Goal: Entertainment & Leisure: Consume media (video, audio)

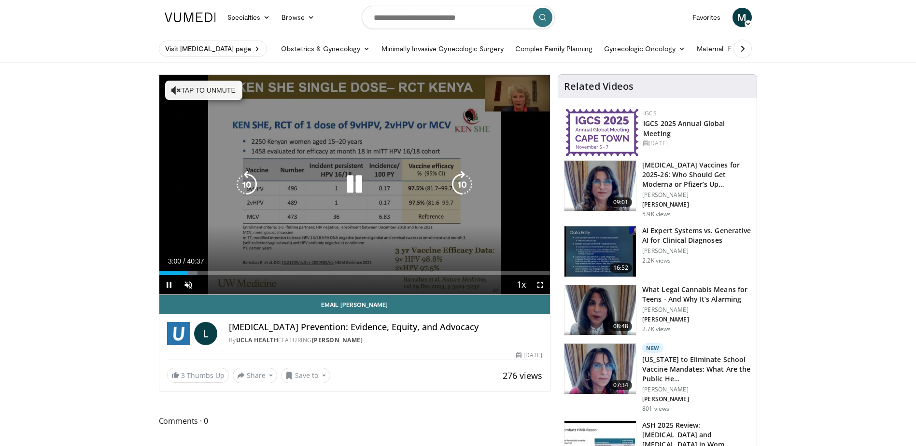
click at [193, 88] on button "Tap to unmute" at bounding box center [203, 90] width 77 height 19
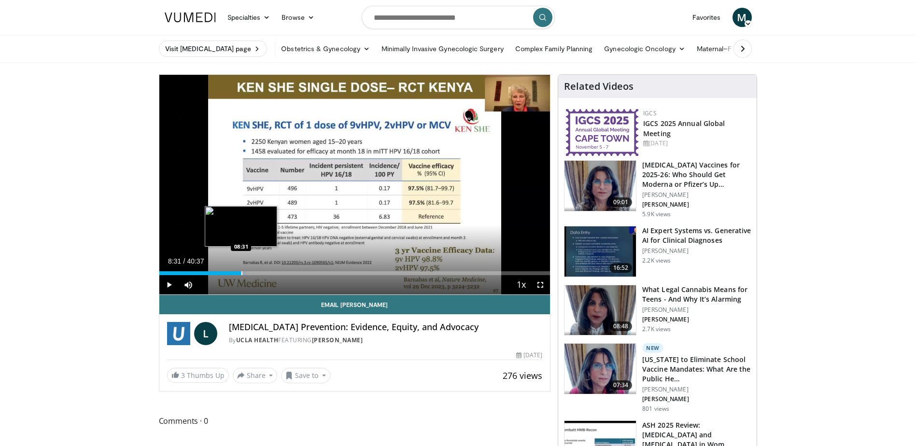
click at [241, 275] on div "Progress Bar" at bounding box center [241, 273] width 1 height 4
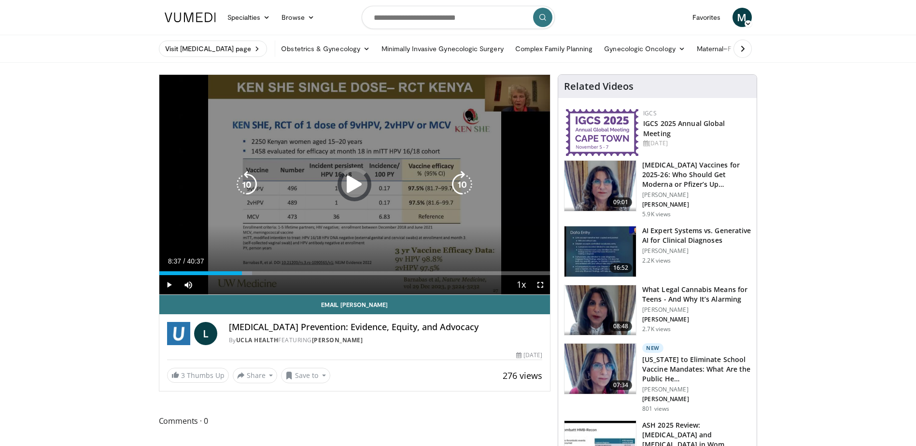
click at [248, 270] on div "Loaded : 23.80% 08:37 09:01" at bounding box center [354, 270] width 391 height 9
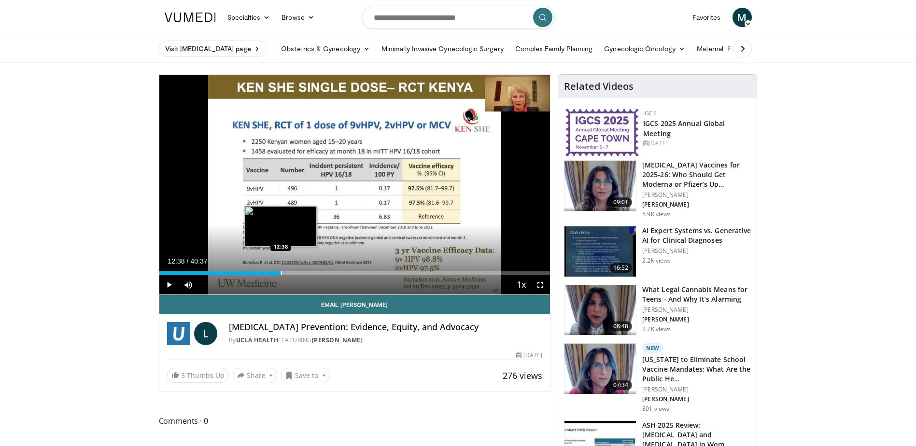
click at [281, 274] on div "Progress Bar" at bounding box center [281, 273] width 1 height 4
click at [288, 275] on div "Progress Bar" at bounding box center [288, 273] width 1 height 4
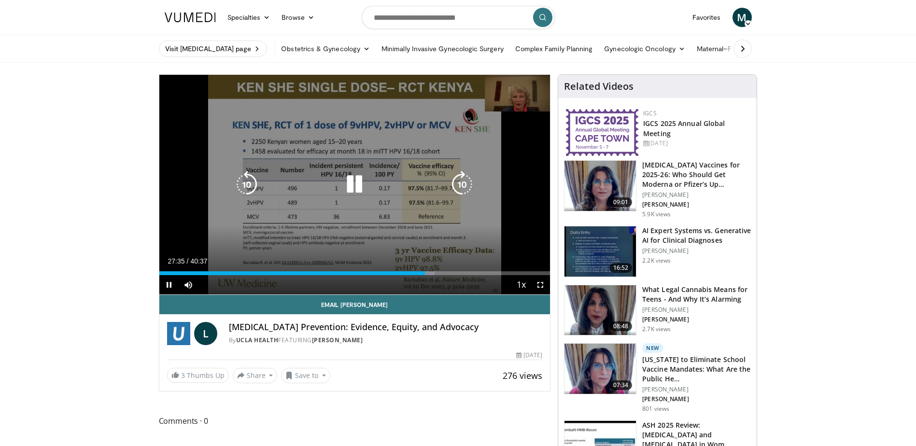
click at [442, 236] on div "10 seconds Tap to unmute" at bounding box center [354, 185] width 391 height 220
click at [352, 185] on icon "Video Player" at bounding box center [354, 184] width 27 height 27
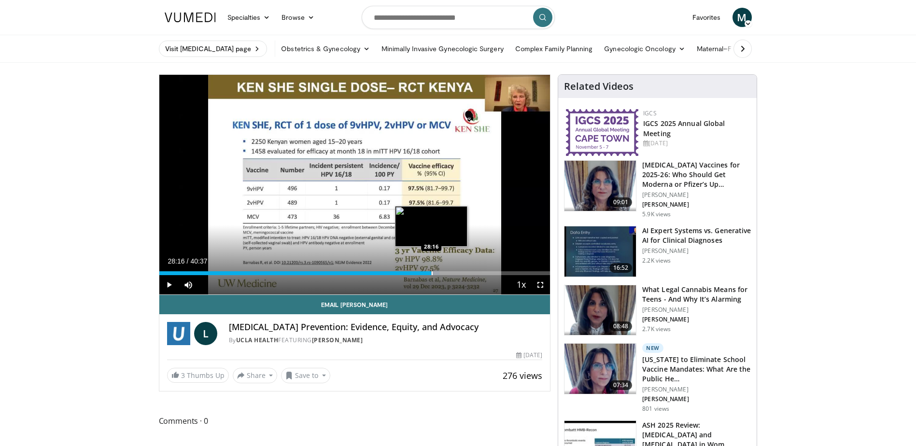
click at [432, 275] on div "Progress Bar" at bounding box center [432, 273] width 1 height 4
click at [435, 274] on div "Progress Bar" at bounding box center [435, 273] width 1 height 4
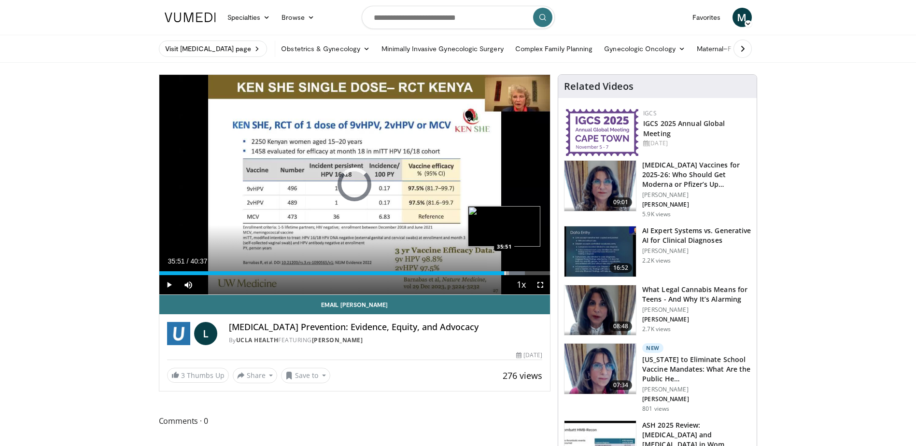
click at [505, 273] on div "Progress Bar" at bounding box center [505, 273] width 1 height 4
click at [400, 291] on div "Current Time 36:19 / Duration 40:37 Pause Skip Backward Skip Forward Mute Loade…" at bounding box center [354, 284] width 391 height 19
click at [502, 274] on div "Progress Bar" at bounding box center [502, 273] width 1 height 4
click at [521, 271] on div "Progress Bar" at bounding box center [521, 273] width 1 height 4
click at [507, 271] on div "Progress Bar" at bounding box center [507, 273] width 1 height 4
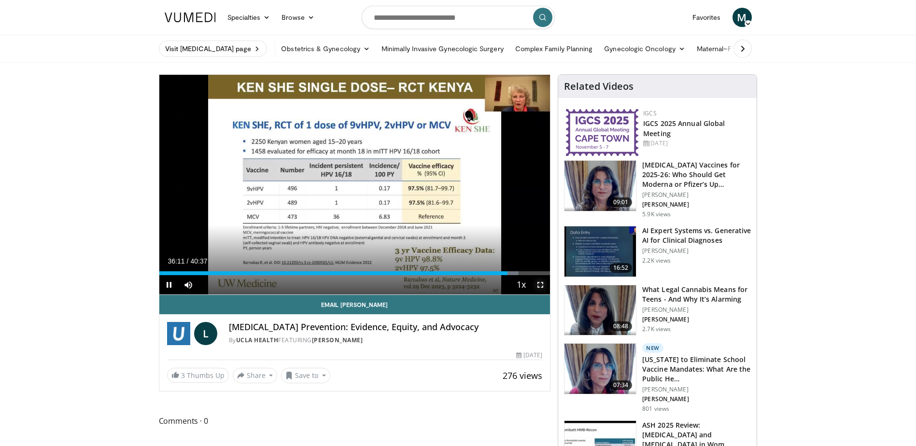
click at [545, 276] on span "Video Player" at bounding box center [540, 284] width 19 height 19
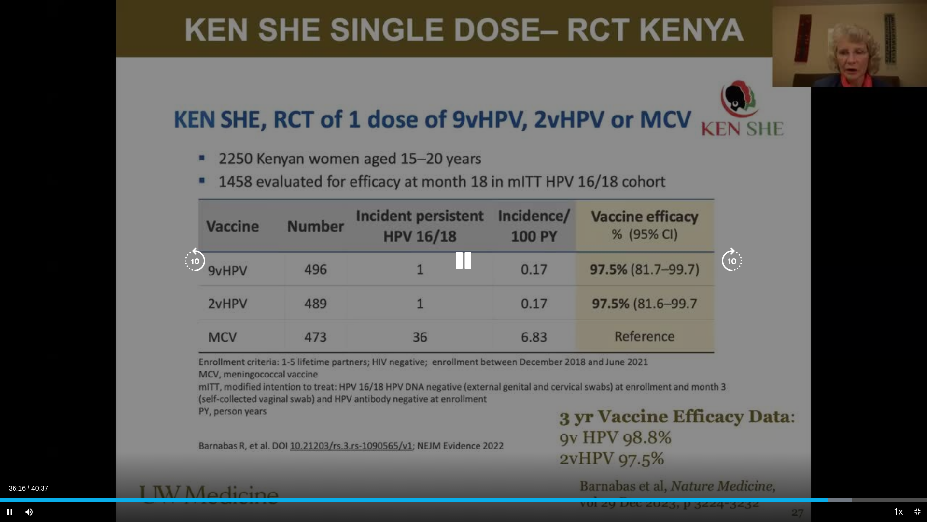
click at [465, 268] on icon "Video Player" at bounding box center [463, 260] width 27 height 27
drag, startPoint x: 50, startPoint y: 161, endPoint x: 39, endPoint y: 168, distance: 13.4
click at [50, 165] on div "10 seconds Tap to unmute" at bounding box center [463, 260] width 927 height 521
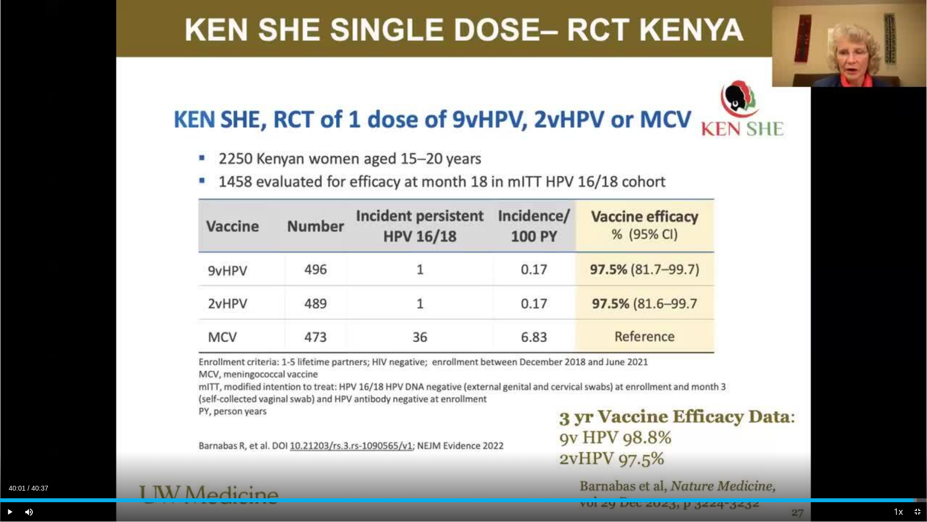
drag, startPoint x: 816, startPoint y: 501, endPoint x: 914, endPoint y: 498, distance: 97.6
click at [914, 446] on div "Progress Bar" at bounding box center [914, 500] width 1 height 4
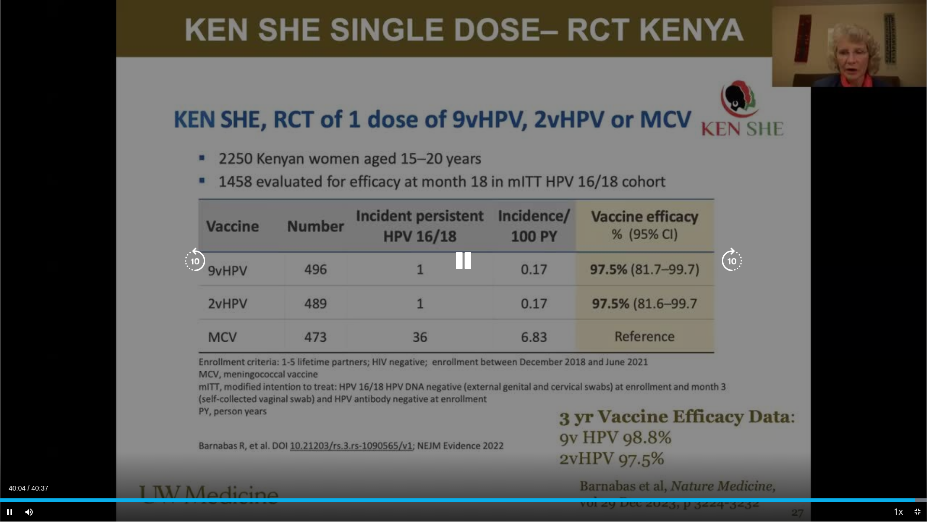
click at [867, 395] on div "10 seconds Tap to unmute" at bounding box center [463, 260] width 927 height 521
